Goal: Task Accomplishment & Management: Use online tool/utility

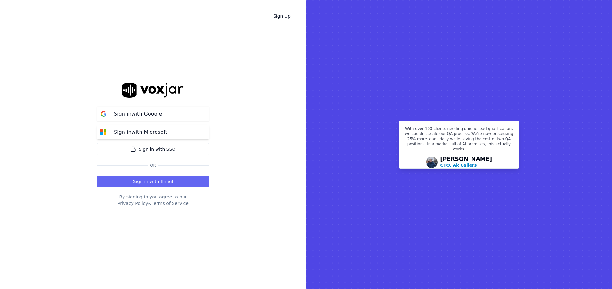
click at [123, 135] on p "Sign in with Microsoft" at bounding box center [140, 133] width 53 height 8
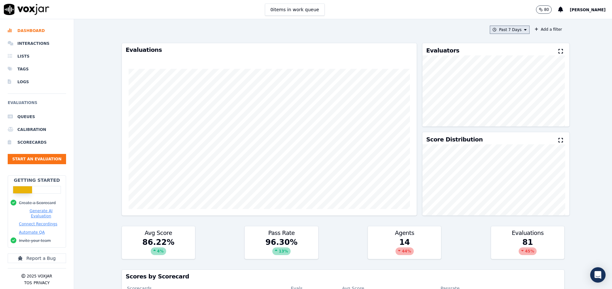
click at [507, 30] on button "Past 7 Days" at bounding box center [509, 30] width 40 height 8
click at [500, 48] on div "[DATE]" at bounding box center [506, 49] width 13 height 5
click at [513, 109] on button "Add" at bounding box center [519, 103] width 13 height 10
click at [502, 27] on button "[DATE]" at bounding box center [514, 30] width 30 height 8
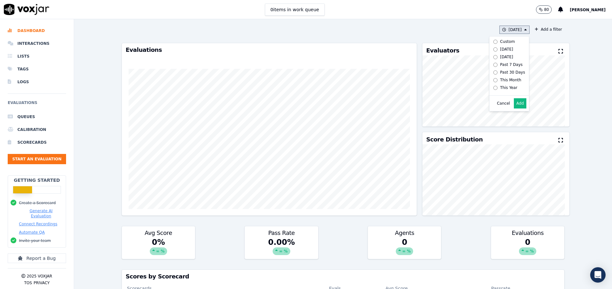
click at [496, 106] on button "Cancel" at bounding box center [502, 103] width 13 height 5
click at [43, 46] on li "Interactions" at bounding box center [37, 43] width 58 height 13
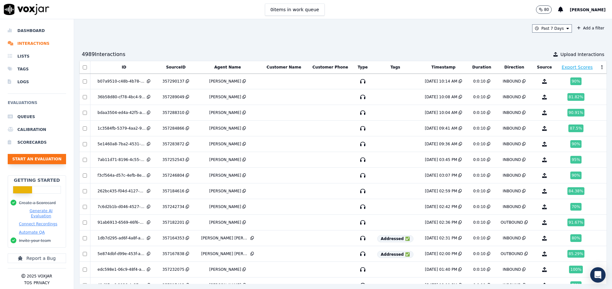
click at [50, 160] on button "Start an Evaluation" at bounding box center [37, 159] width 58 height 10
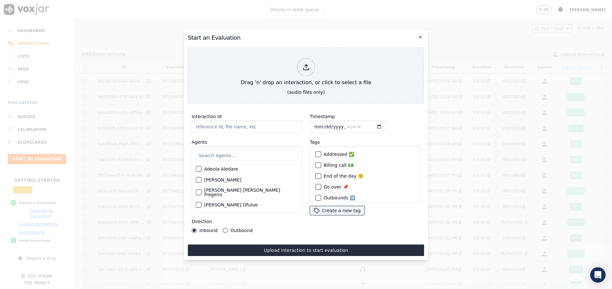
paste input "357340659"
type input "357340659"
click at [218, 150] on input "text" at bounding box center [247, 155] width 102 height 11
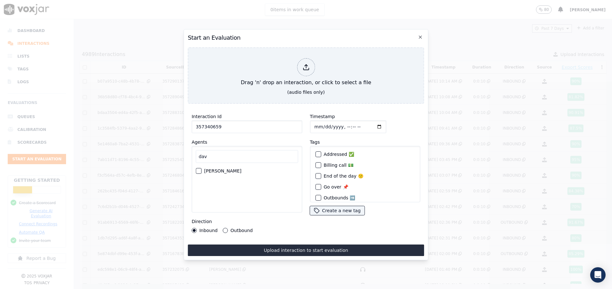
type input "dav"
click at [198, 169] on div "button" at bounding box center [198, 171] width 4 height 4
click at [223, 228] on button "Outbound" at bounding box center [225, 230] width 5 height 5
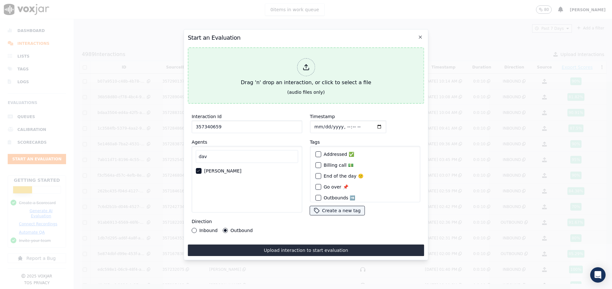
click at [220, 81] on button "Drag 'n' drop an interaction, or click to select a file (audio files only)" at bounding box center [306, 75] width 236 height 56
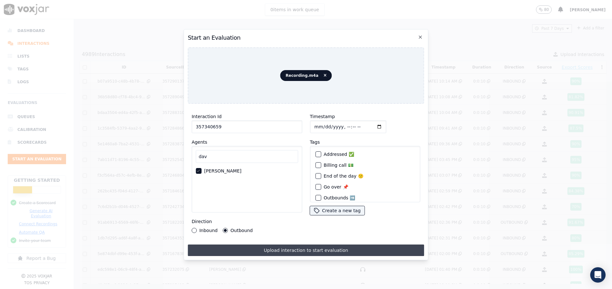
click at [288, 245] on button "Upload interaction to start evaluation" at bounding box center [306, 251] width 236 height 12
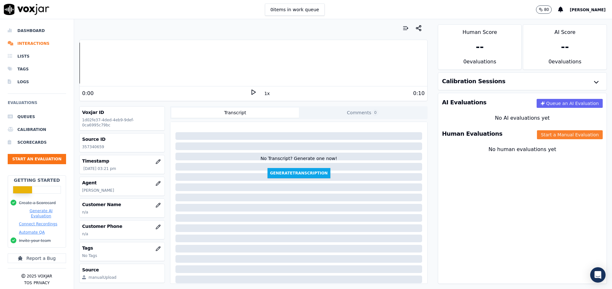
click at [538, 134] on button "Start a Manual Evaluation" at bounding box center [570, 134] width 66 height 9
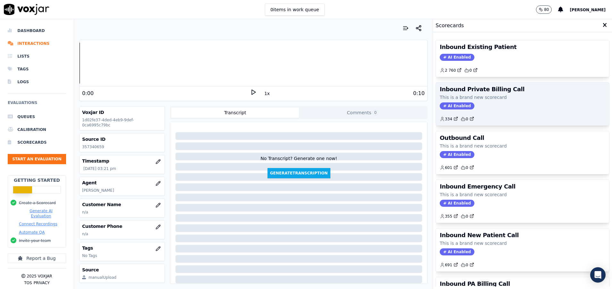
click at [478, 92] on h3 "Inbound Private Billing Call" at bounding box center [521, 90] width 165 height 6
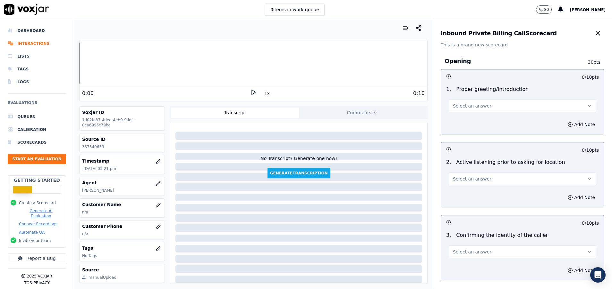
click at [480, 104] on button "Select an answer" at bounding box center [521, 106] width 147 height 13
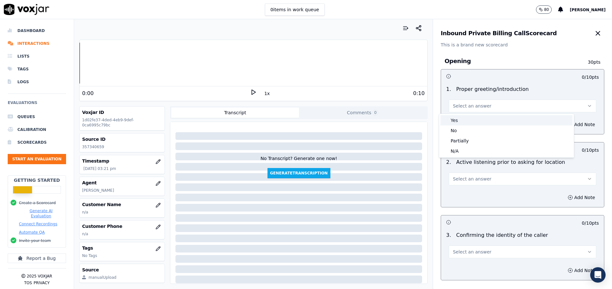
click at [474, 118] on div "Yes" at bounding box center [506, 120] width 132 height 10
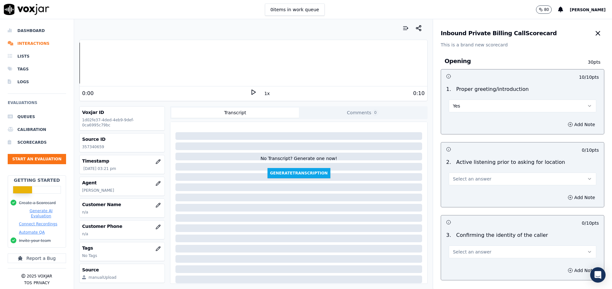
scroll to position [48, 0]
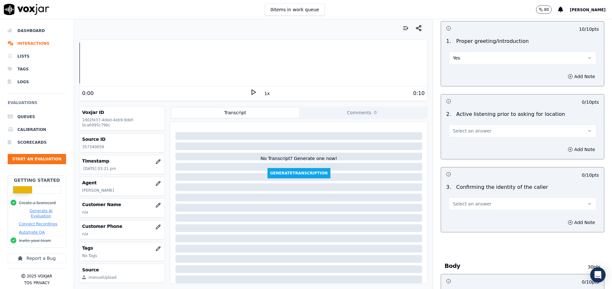
click at [473, 132] on span "Select an answer" at bounding box center [472, 131] width 38 height 6
click at [470, 141] on div "Yes" at bounding box center [506, 145] width 132 height 10
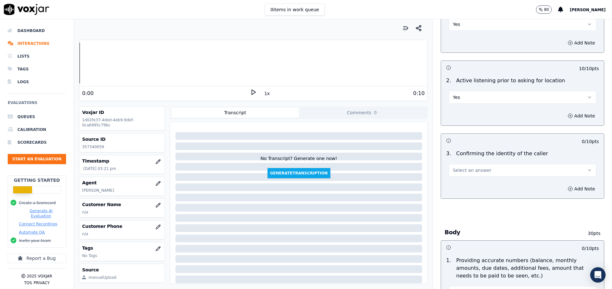
scroll to position [96, 0]
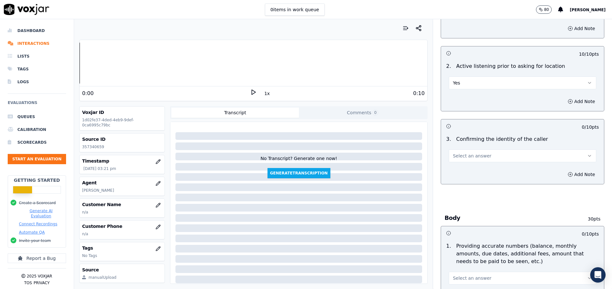
click at [476, 155] on button "Select an answer" at bounding box center [521, 156] width 147 height 13
click at [477, 168] on div "Yes" at bounding box center [506, 170] width 132 height 10
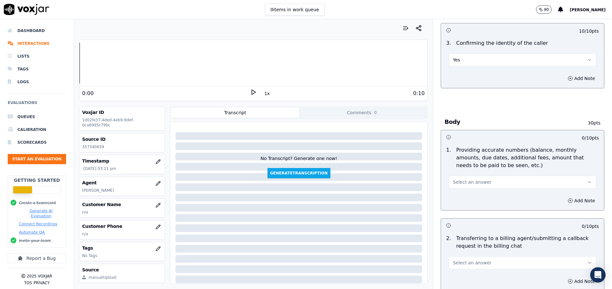
scroll to position [240, 0]
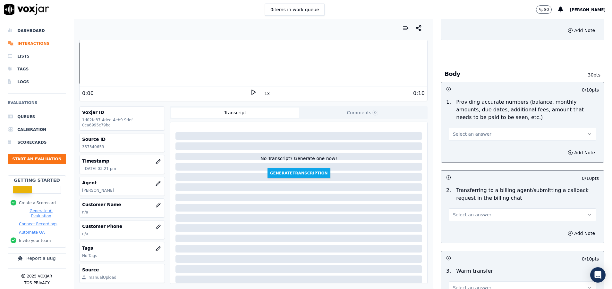
click at [466, 214] on span "Select an answer" at bounding box center [472, 215] width 38 height 6
click at [457, 251] on div "N/A" at bounding box center [506, 250] width 132 height 10
click at [481, 135] on button "Select an answer" at bounding box center [521, 134] width 147 height 13
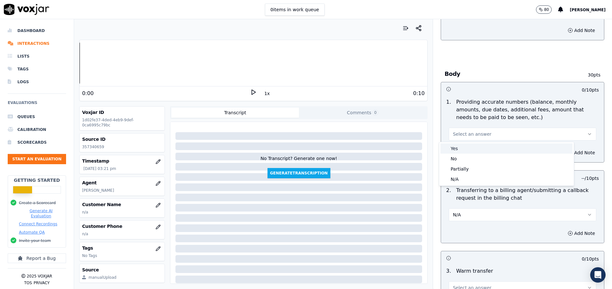
click at [476, 146] on div "Yes" at bounding box center [506, 149] width 132 height 10
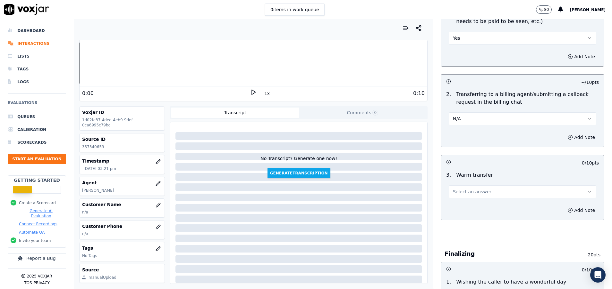
scroll to position [385, 0]
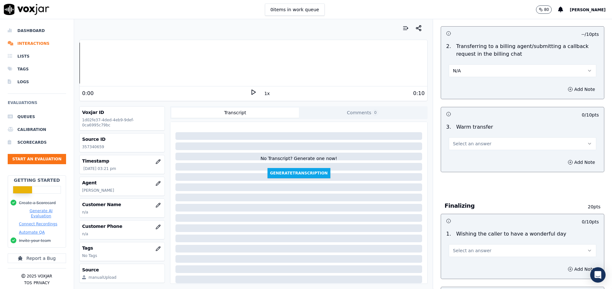
click at [475, 143] on span "Select an answer" at bounding box center [472, 144] width 38 height 6
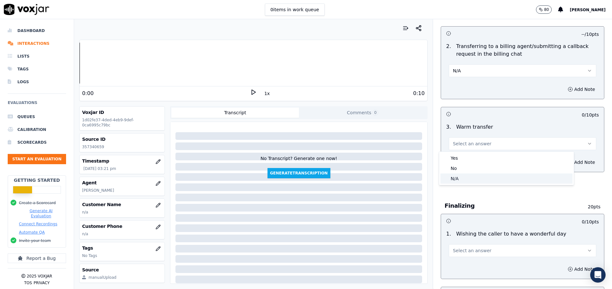
click at [471, 175] on div "N/A" at bounding box center [506, 179] width 132 height 10
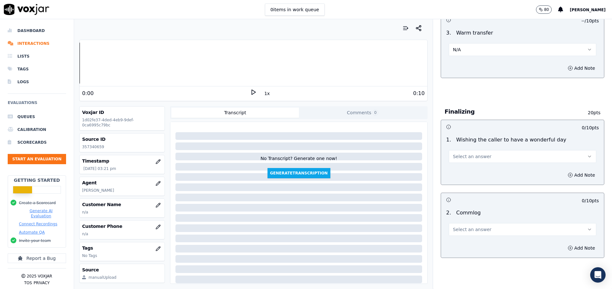
scroll to position [481, 0]
click at [480, 225] on button "Select an answer" at bounding box center [521, 227] width 147 height 13
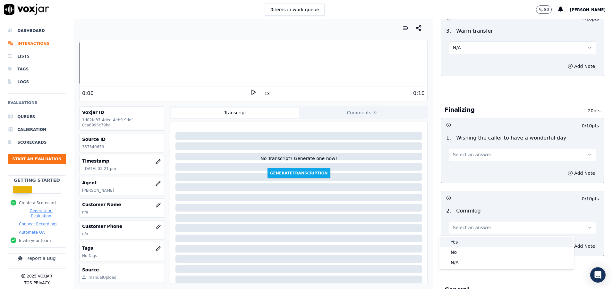
click at [482, 238] on div "Yes" at bounding box center [506, 242] width 132 height 10
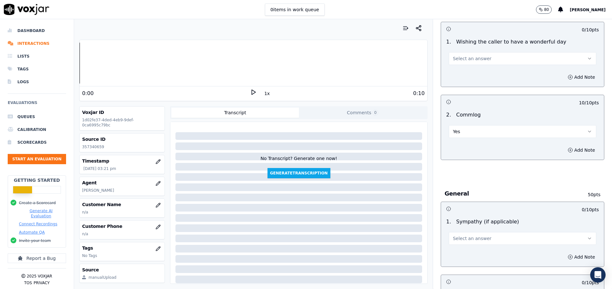
scroll to position [625, 0]
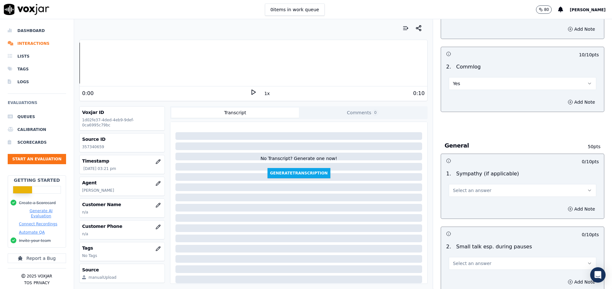
click at [484, 188] on button "Select an answer" at bounding box center [521, 190] width 147 height 13
click at [481, 229] on div "N/A" at bounding box center [506, 226] width 132 height 10
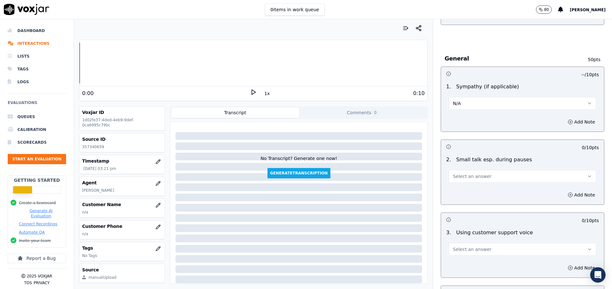
scroll to position [721, 0]
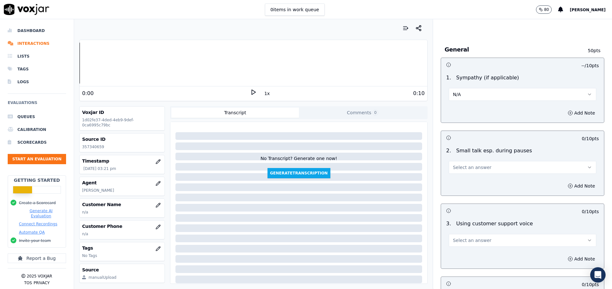
click at [477, 167] on button "Select an answer" at bounding box center [521, 167] width 147 height 13
click at [475, 180] on div "Yes" at bounding box center [506, 182] width 132 height 10
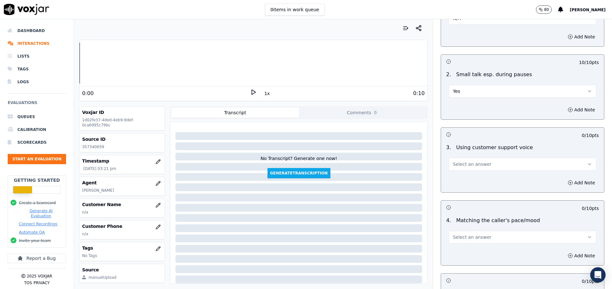
scroll to position [817, 0]
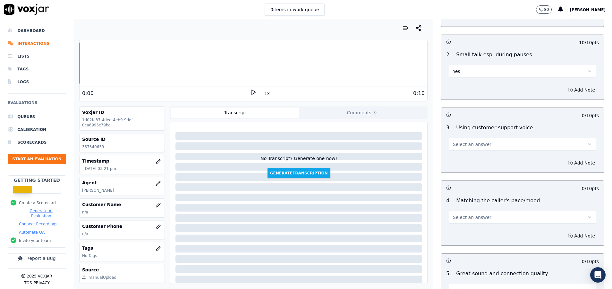
click at [474, 147] on span "Select an answer" at bounding box center [472, 144] width 38 height 6
click at [474, 160] on div "Yes" at bounding box center [506, 159] width 132 height 10
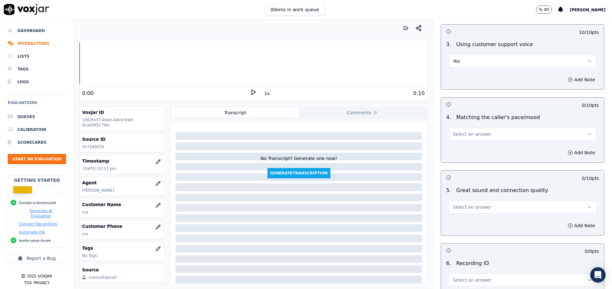
scroll to position [914, 0]
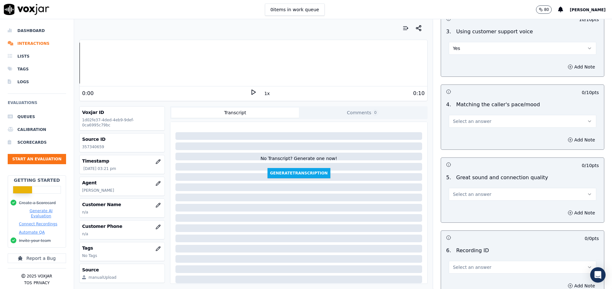
click at [471, 116] on button "Select an answer" at bounding box center [521, 121] width 147 height 13
click at [468, 138] on div "Yes" at bounding box center [506, 136] width 132 height 10
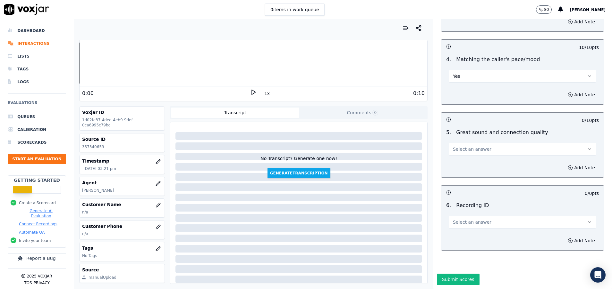
scroll to position [981, 0]
click at [468, 146] on span "Select an answer" at bounding box center [472, 149] width 38 height 6
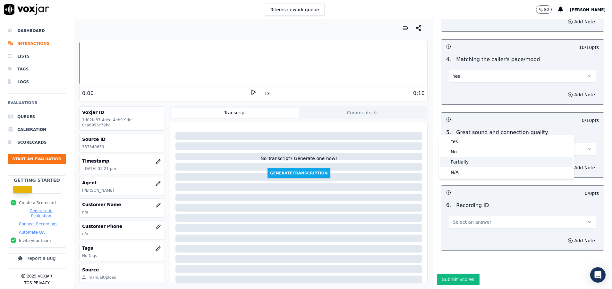
click at [469, 163] on div "Partially" at bounding box center [506, 162] width 132 height 10
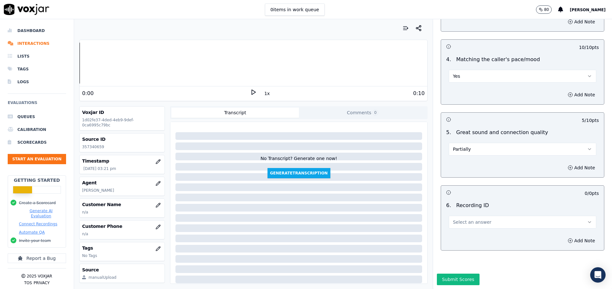
click at [466, 219] on span "Select an answer" at bounding box center [472, 222] width 38 height 6
click at [468, 218] on div "N/A" at bounding box center [506, 218] width 132 height 10
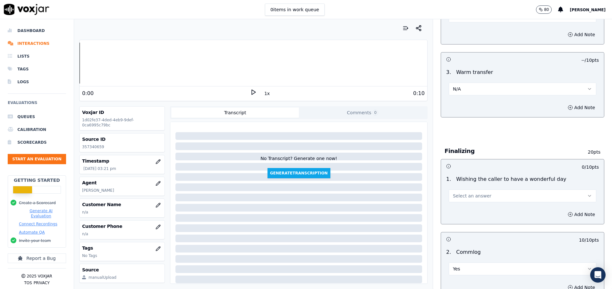
scroll to position [452, 0]
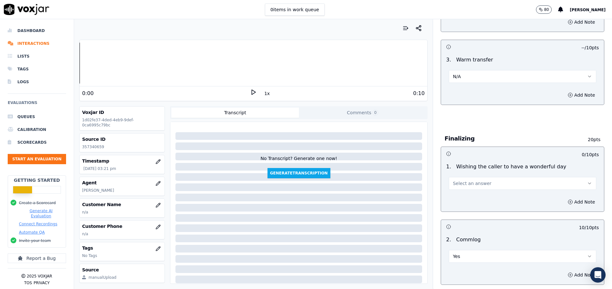
click at [483, 187] on button "Select an answer" at bounding box center [521, 183] width 147 height 13
click at [476, 199] on div "Yes" at bounding box center [506, 198] width 132 height 10
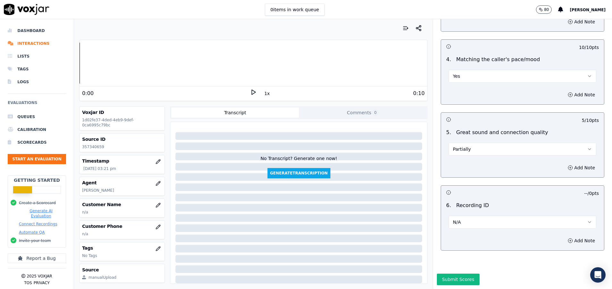
scroll to position [981, 0]
click at [437, 274] on button "Submit Scores" at bounding box center [458, 280] width 43 height 12
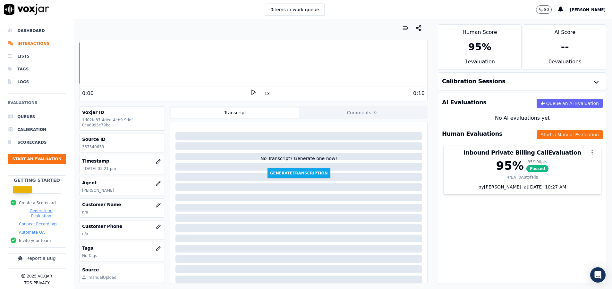
click at [393, 21] on div "Your browser does not support the audio element. 0:00 1x 0:10 Voxjar ID 1d02fe3…" at bounding box center [253, 154] width 358 height 270
click at [402, 27] on icon "button" at bounding box center [405, 28] width 6 height 6
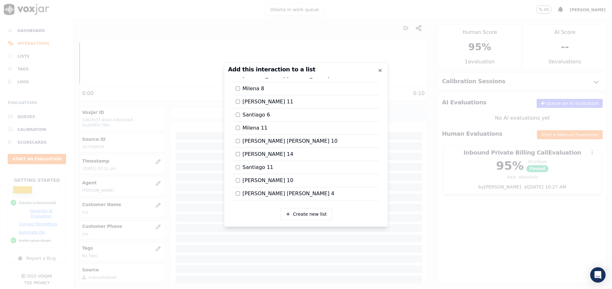
scroll to position [420, 0]
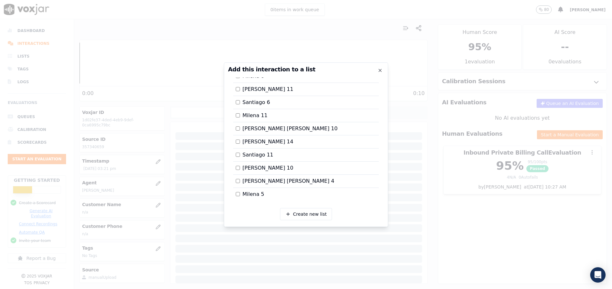
click at [441, 230] on div at bounding box center [306, 144] width 612 height 289
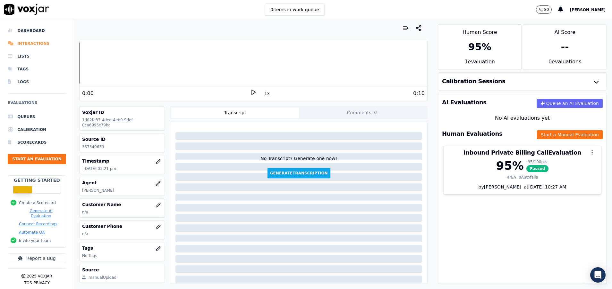
click at [39, 45] on li "Interactions" at bounding box center [37, 43] width 58 height 13
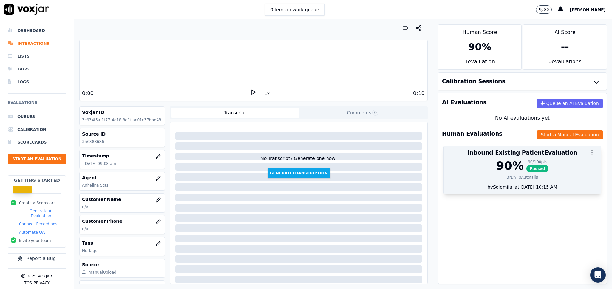
click at [545, 166] on div "90 % 90 / 100 pts Passed" at bounding box center [522, 166] width 150 height 13
